Goal: Task Accomplishment & Management: Manage account settings

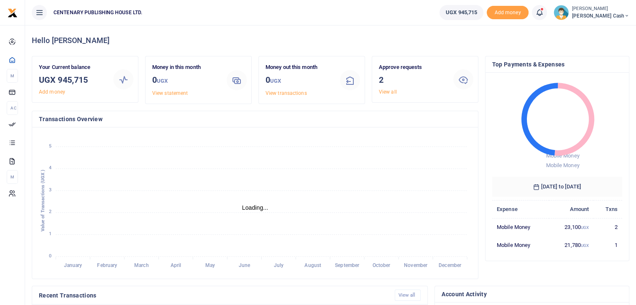
scroll to position [7, 7]
click at [383, 92] on link "View all" at bounding box center [388, 92] width 18 height 6
click at [391, 90] on link "View all" at bounding box center [388, 92] width 18 height 6
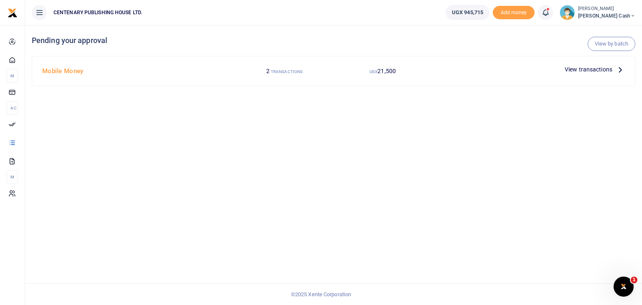
click at [583, 69] on span "View transactions" at bounding box center [589, 69] width 48 height 9
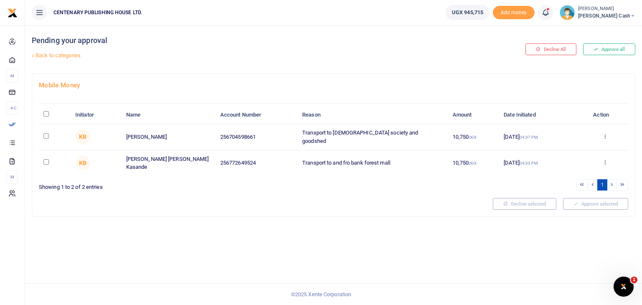
click at [45, 113] on input "\a \a : activate to sort column descending" at bounding box center [45, 113] width 5 height 5
checkbox input "true"
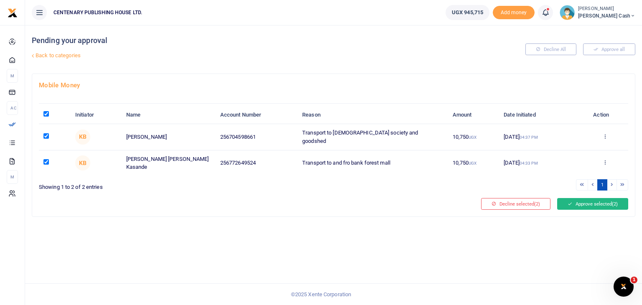
click at [580, 203] on button "Approve selected (2)" at bounding box center [592, 204] width 71 height 12
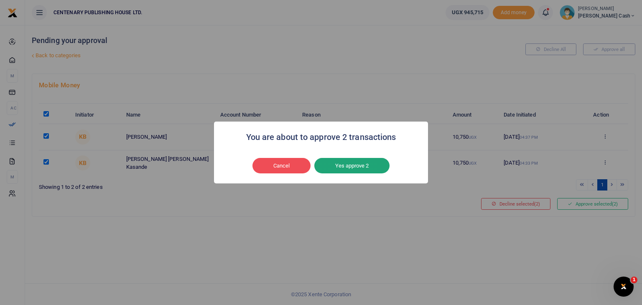
click at [362, 166] on button "Yes approve 2" at bounding box center [351, 166] width 75 height 16
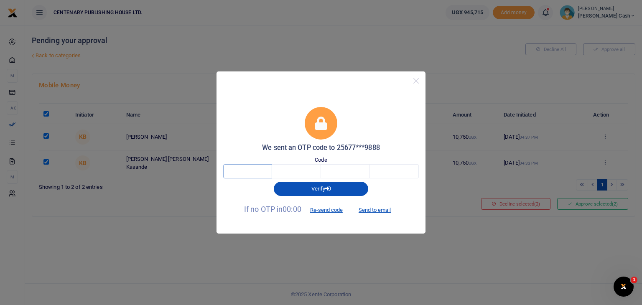
click at [263, 173] on input "text" at bounding box center [247, 171] width 49 height 14
type input "2"
type input "1"
type input "9"
